Goal: Navigation & Orientation: Find specific page/section

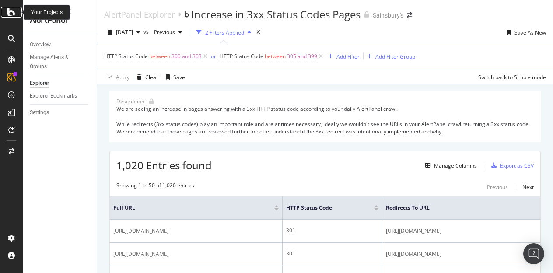
click at [14, 8] on icon at bounding box center [11, 12] width 8 height 11
